Goal: Information Seeking & Learning: Learn about a topic

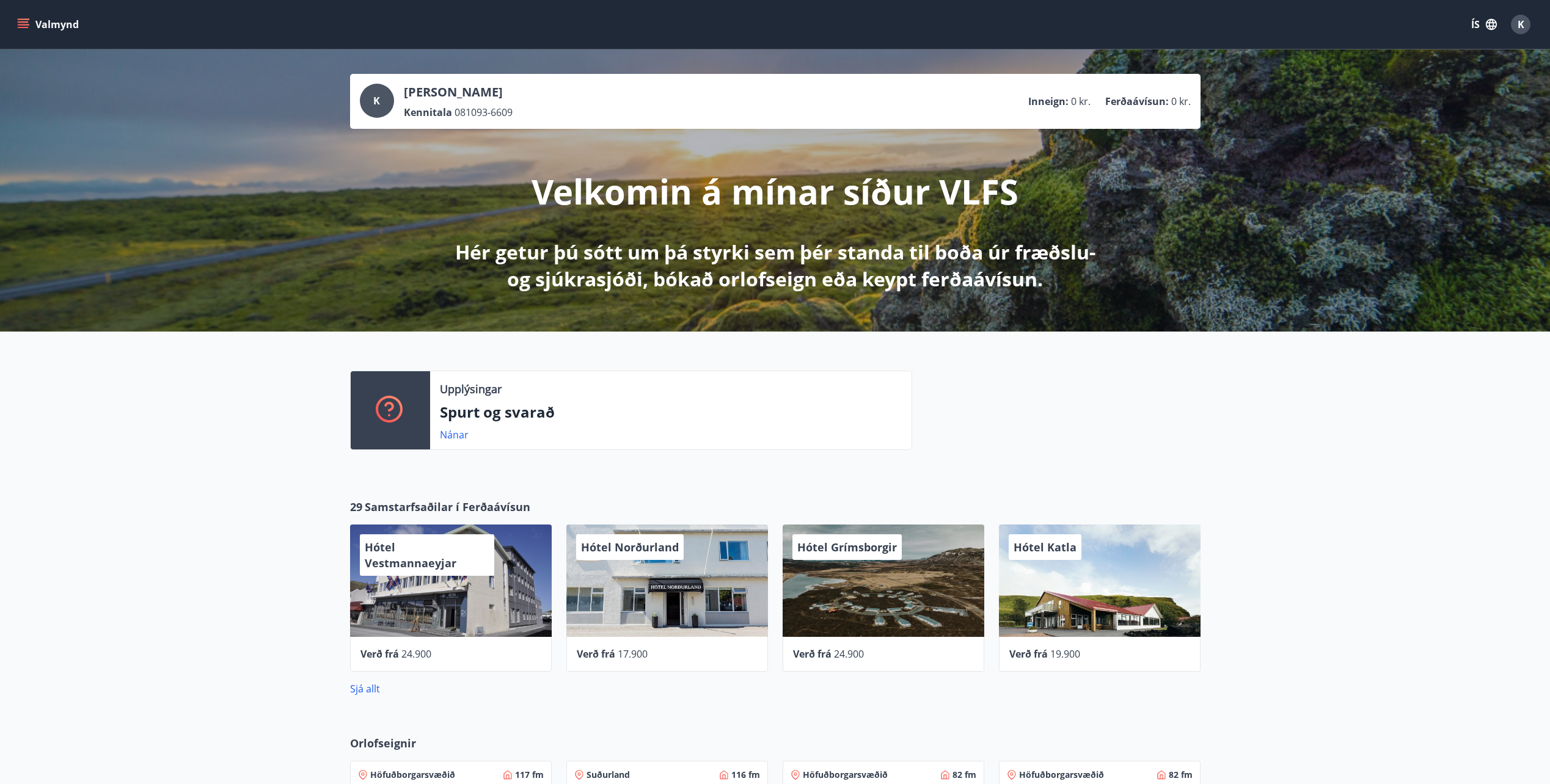
click at [29, 25] on button "Valmynd" at bounding box center [49, 25] width 69 height 22
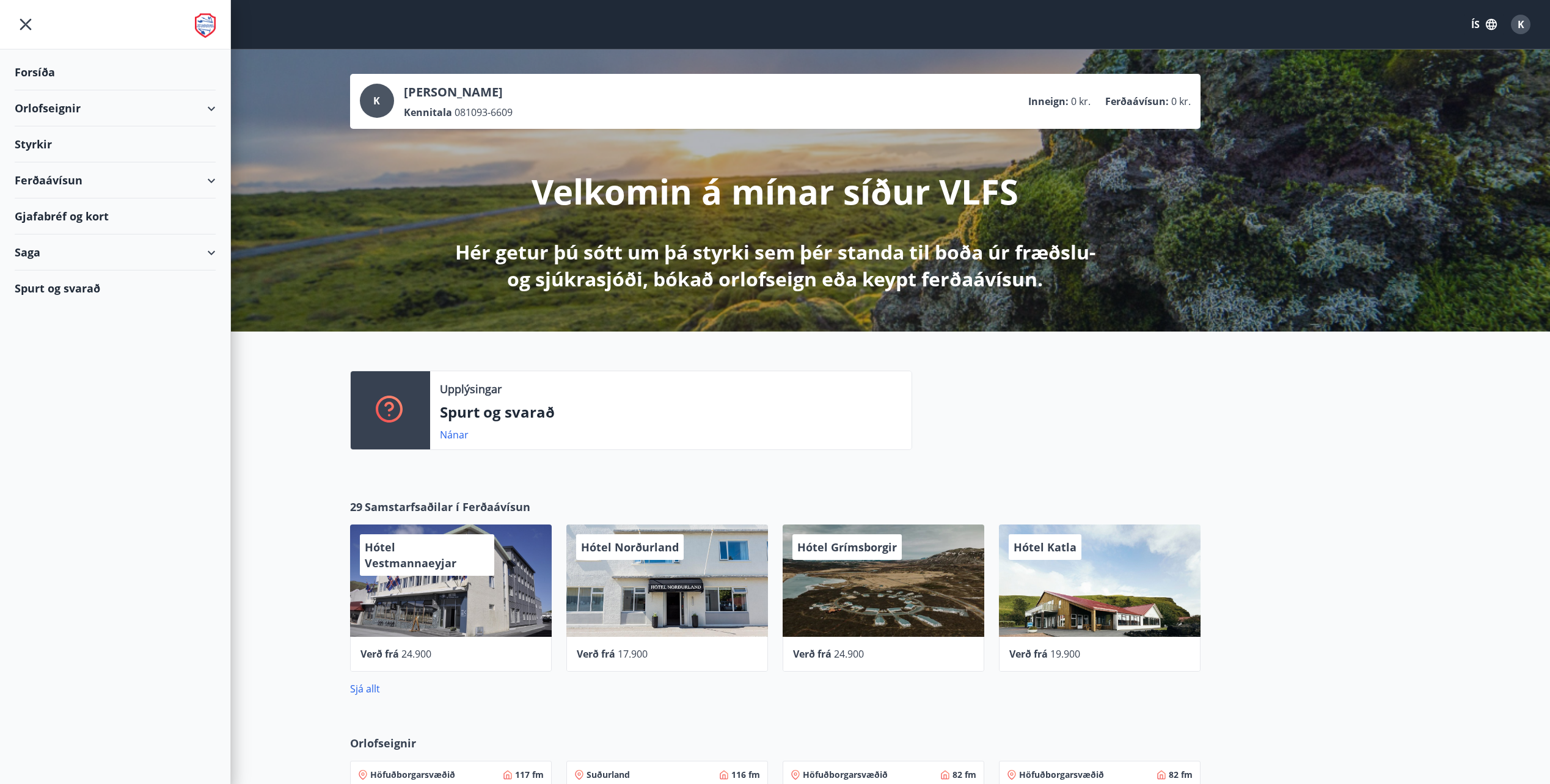
click at [46, 141] on div "Styrkir" at bounding box center [115, 144] width 201 height 36
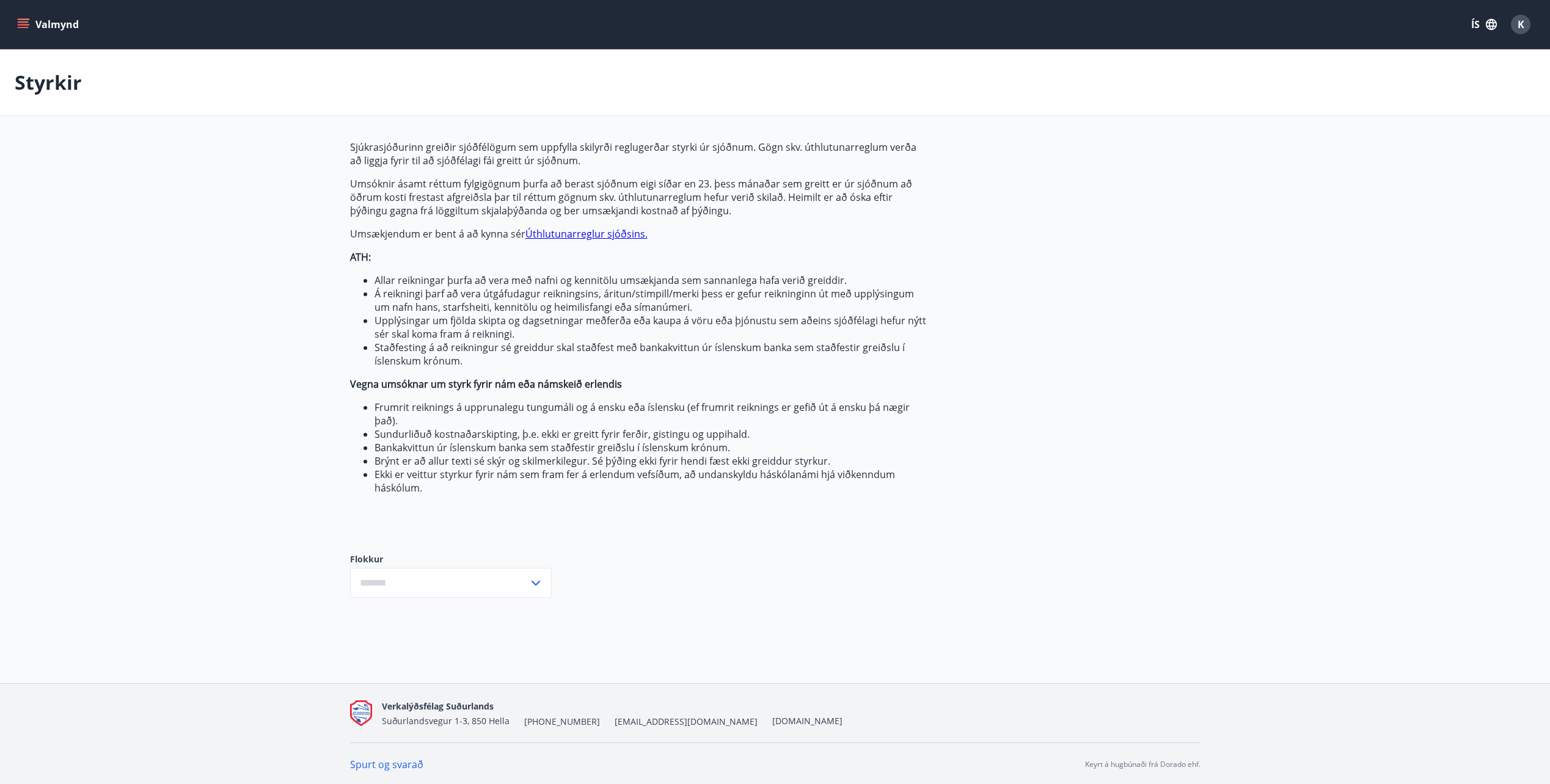
type input "***"
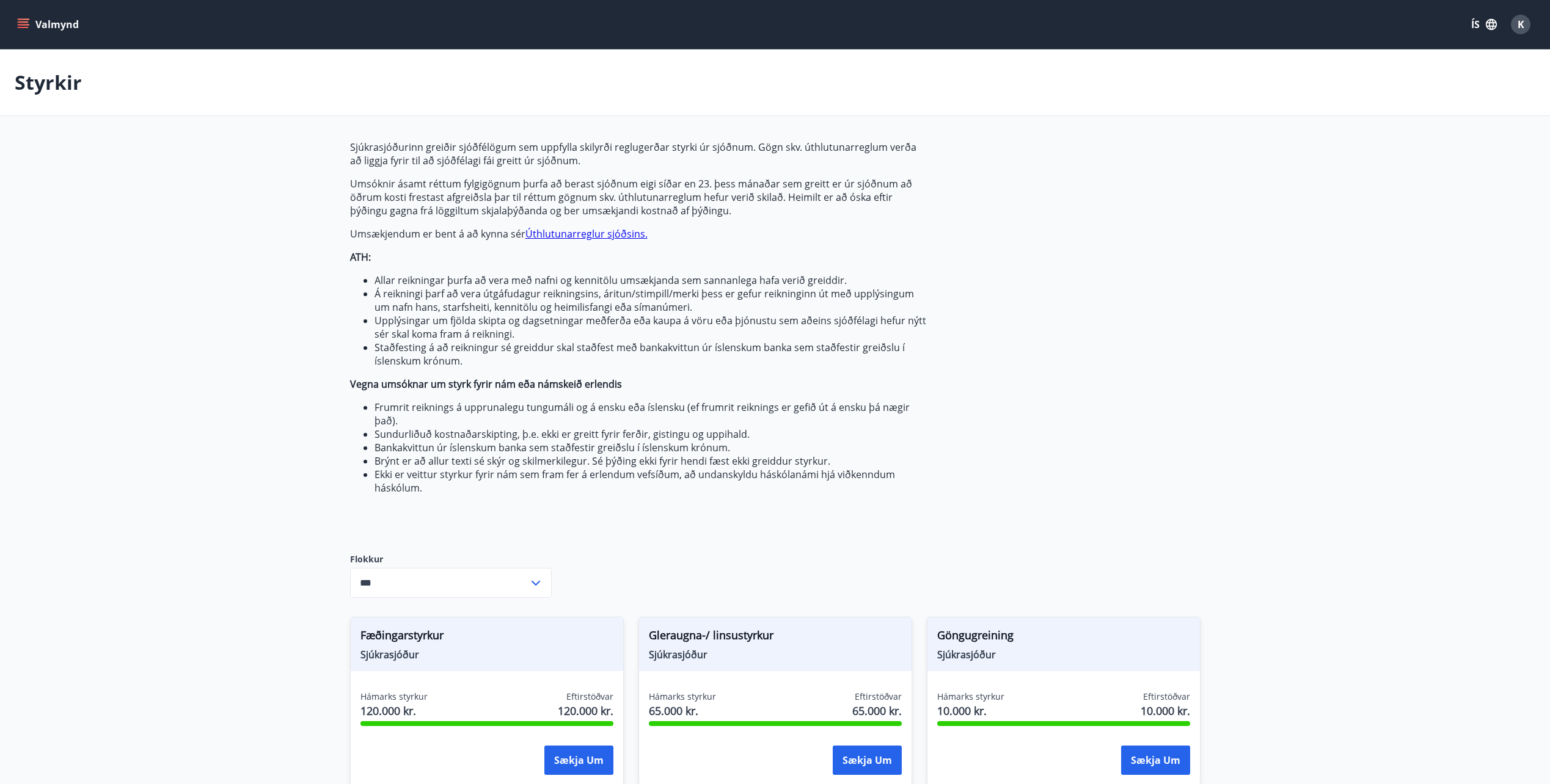
drag, startPoint x: 142, startPoint y: 569, endPoint x: 240, endPoint y: 352, distance: 238.1
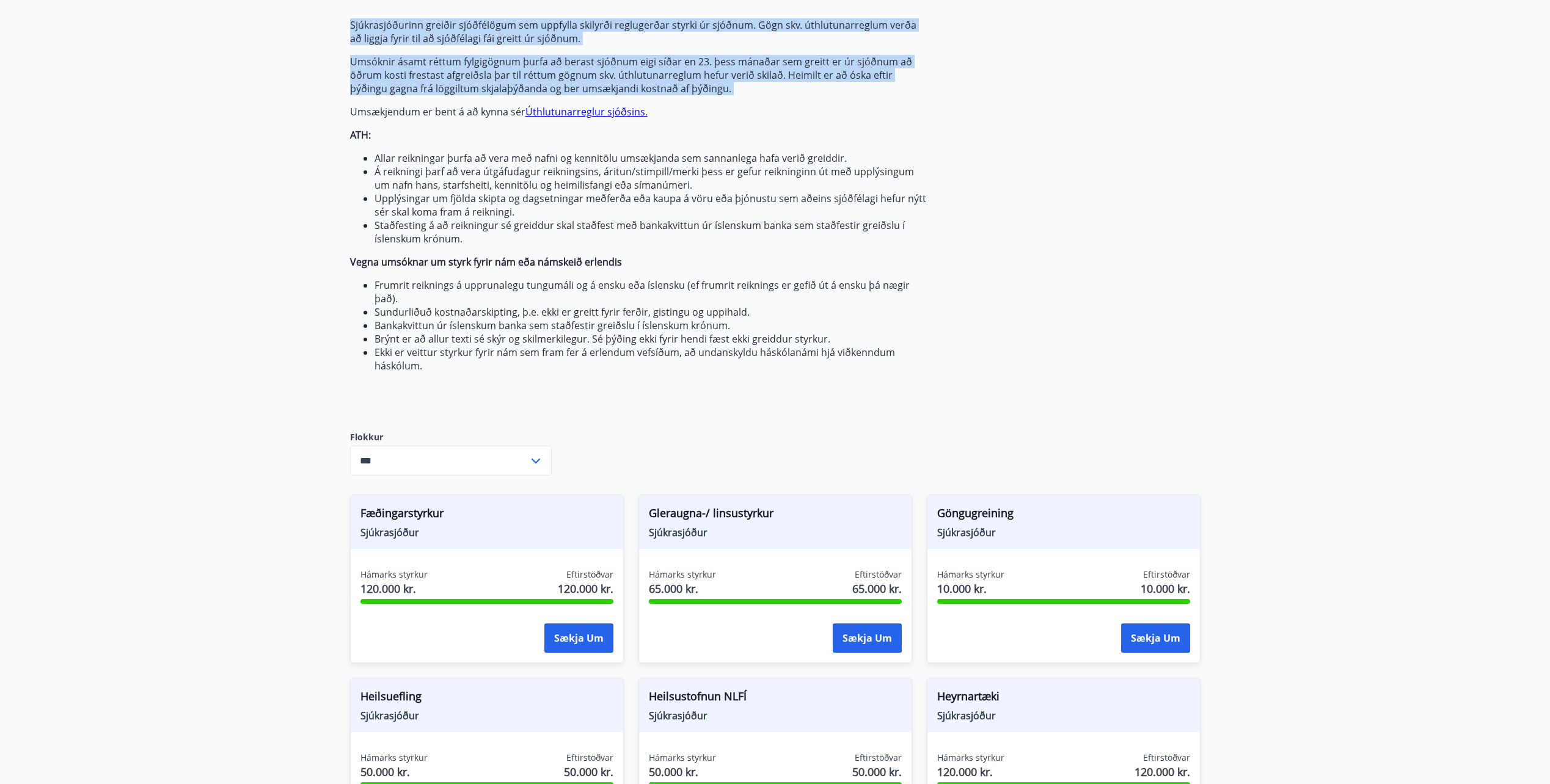
drag, startPoint x: 512, startPoint y: 374, endPoint x: 315, endPoint y: 114, distance: 326.2
click at [315, 114] on main "Styrkir Sjúkrasjóðurinn greiðir sjóðfélögum sem uppfylla skilyrði reglugerðar s…" at bounding box center [775, 669] width 1550 height 1483
drag, startPoint x: 315, startPoint y: 114, endPoint x: 242, endPoint y: 263, distance: 165.9
click at [242, 263] on main "Styrkir Sjúkrasjóðurinn greiðir sjóðfélögum sem uppfylla skilyrði reglugerðar s…" at bounding box center [775, 669] width 1550 height 1483
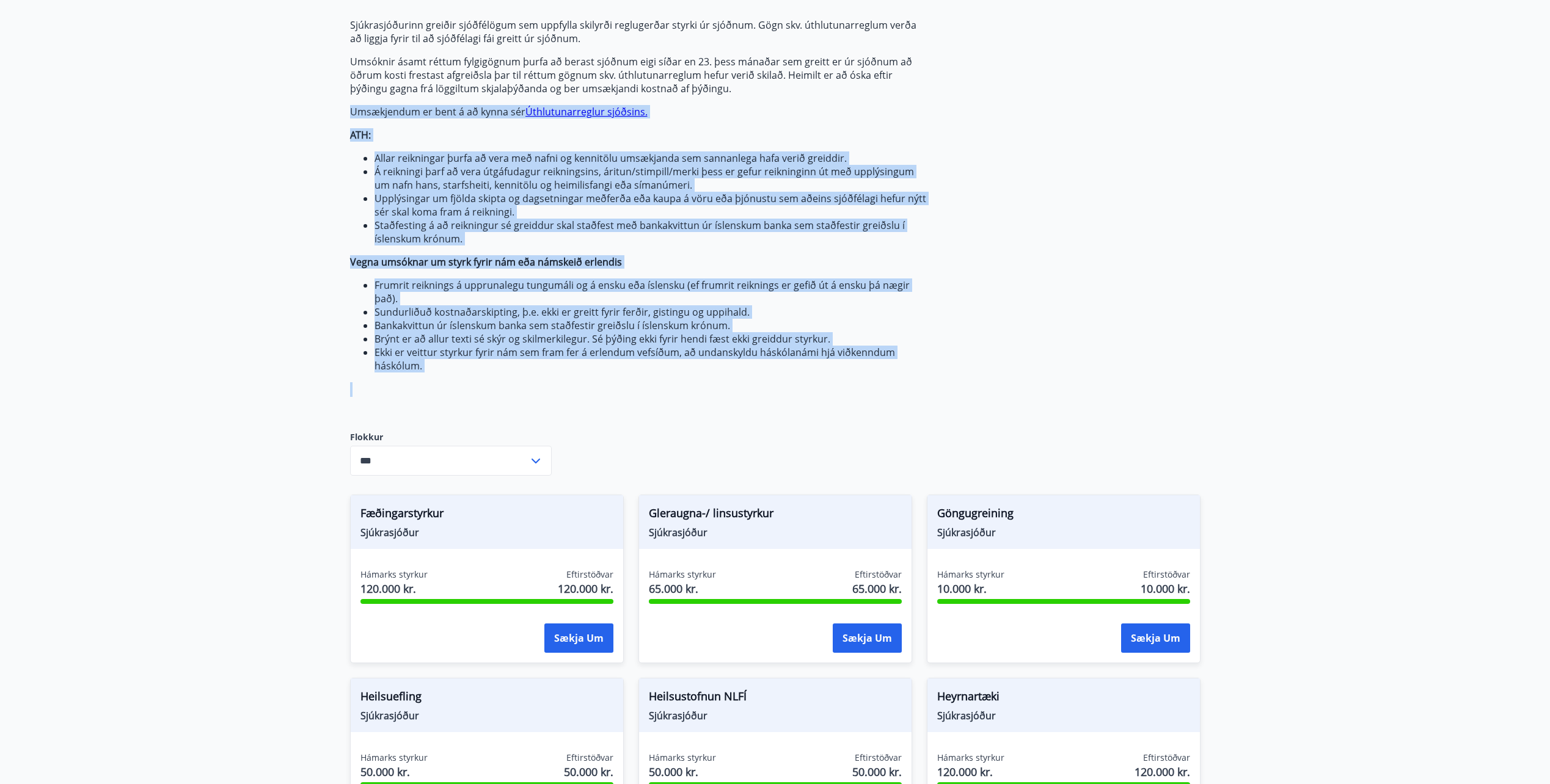
drag, startPoint x: 736, startPoint y: 352, endPoint x: 198, endPoint y: 98, distance: 594.9
click at [198, 98] on main "Styrkir Sjúkrasjóðurinn greiðir sjóðfélögum sem uppfylla skilyrði reglugerðar s…" at bounding box center [775, 669] width 1550 height 1483
drag, startPoint x: 198, startPoint y: 98, endPoint x: 219, endPoint y: 239, distance: 142.6
click at [219, 239] on main "Styrkir Sjúkrasjóðurinn greiðir sjóðfélögum sem uppfylla skilyrði reglugerðar s…" at bounding box center [775, 669] width 1550 height 1483
click at [300, 373] on main "Styrkir Sjúkrasjóðurinn greiðir sjóðfélögum sem uppfylla skilyrði reglugerðar s…" at bounding box center [775, 669] width 1550 height 1483
